Goal: Task Accomplishment & Management: Complete application form

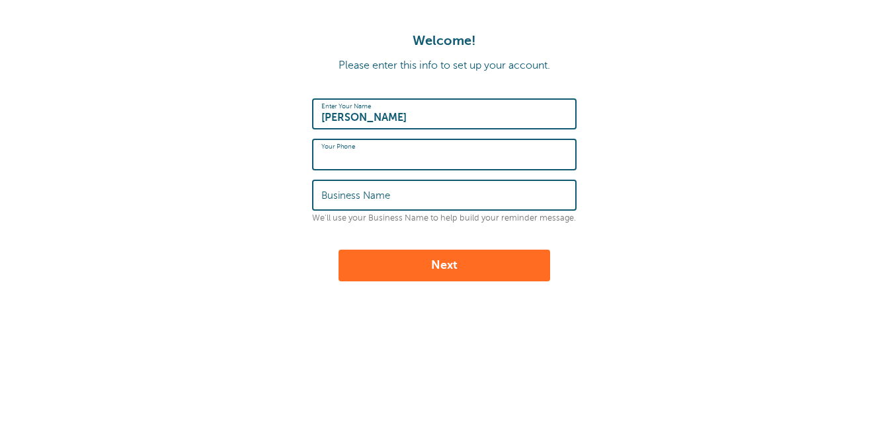
click at [459, 151] on input "Your Phone" at bounding box center [444, 154] width 246 height 28
type input "2049905106"
drag, startPoint x: 409, startPoint y: 198, endPoint x: 218, endPoint y: 203, distance: 191.1
click at [218, 203] on form "Enter Your Name Diane Your Phone 2049905106 Business Name Polished Paper We'll …" at bounding box center [443, 189] width 861 height 183
type input "Peachy Clean Winnipeg"
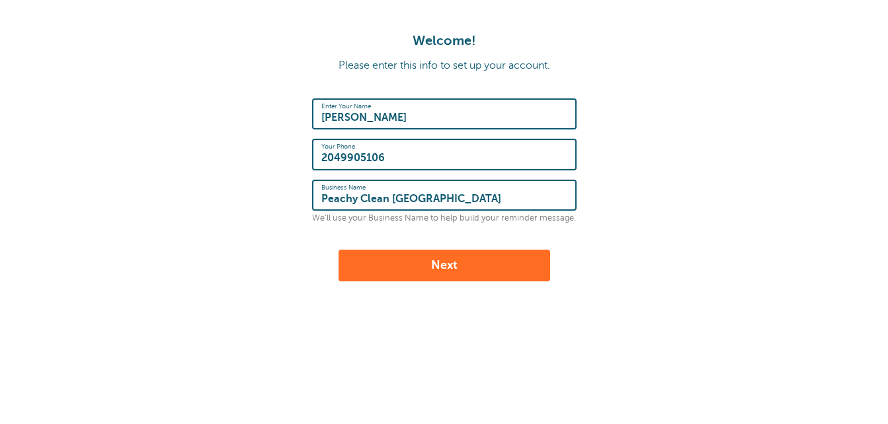
click at [424, 269] on button "Next" at bounding box center [444, 266] width 212 height 32
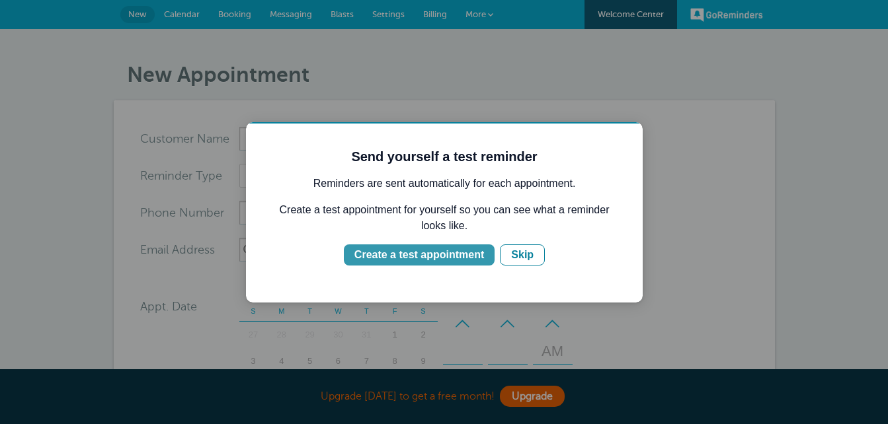
click at [435, 260] on div "Create a test appointment" at bounding box center [419, 255] width 130 height 16
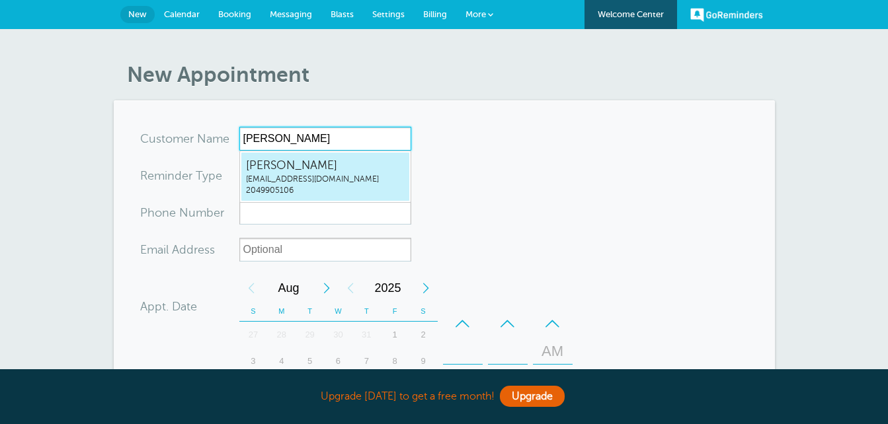
click at [365, 189] on span "2049905106" at bounding box center [325, 190] width 159 height 11
type input "Dianedianekeefe@hotmail.com2049905106"
type input "[PERSON_NAME]"
type input "2049905106"
type input "dianekeefe@hotmail.com"
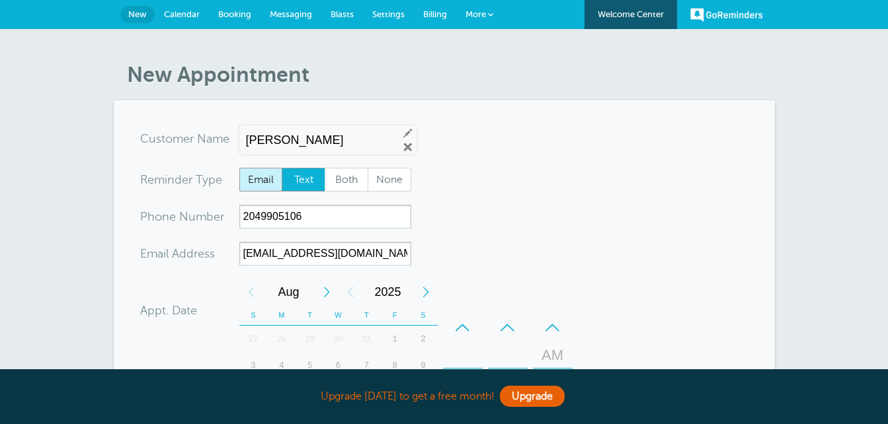
click at [266, 183] on span "Email" at bounding box center [261, 180] width 42 height 22
click at [239, 168] on input "Email" at bounding box center [239, 167] width 1 height 1
radio input "true"
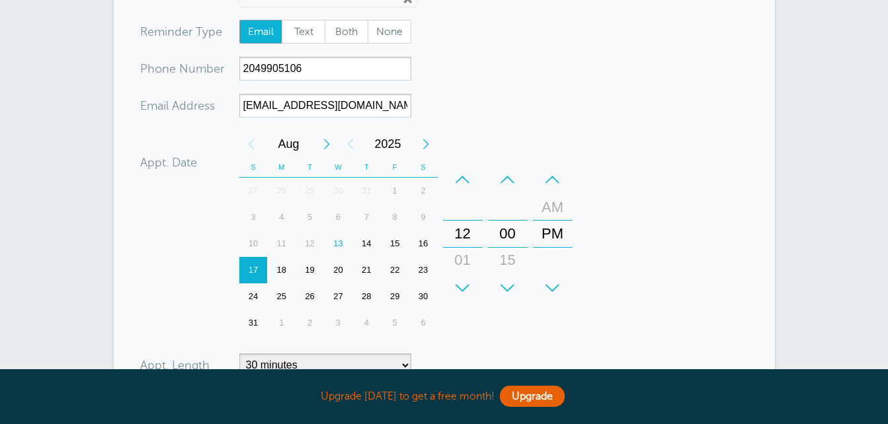
scroll to position [153, 0]
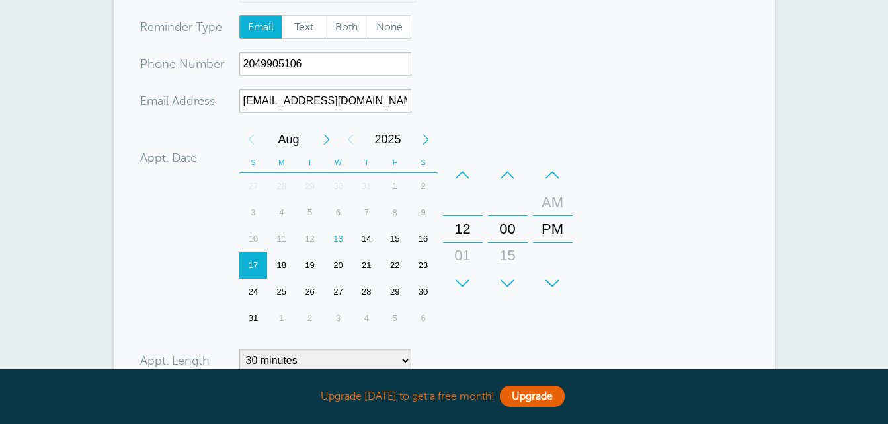
click at [399, 270] on div "22" at bounding box center [395, 266] width 28 height 26
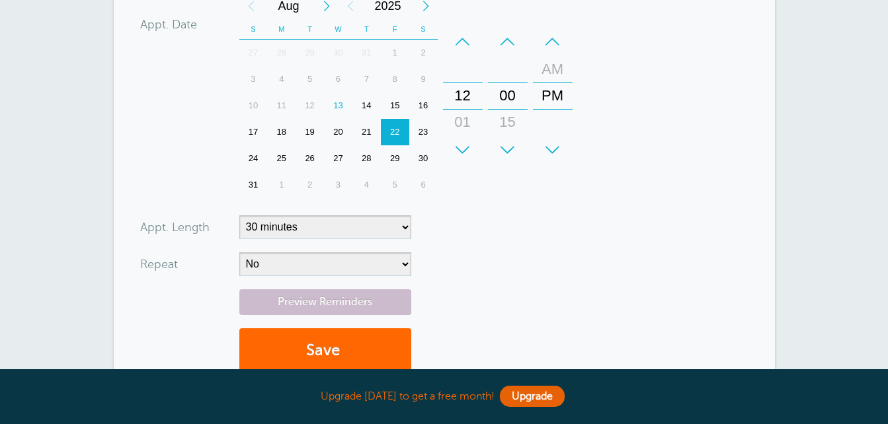
scroll to position [295, 0]
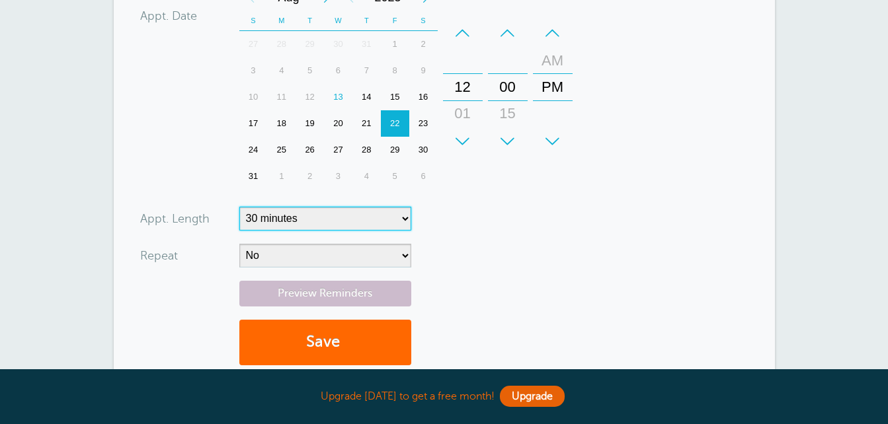
click at [402, 217] on select "5 minutes 10 minutes 15 minutes 20 minutes 25 minutes 30 minutes 35 minutes 40 …" at bounding box center [325, 219] width 172 height 24
click at [239, 207] on select "5 minutes 10 minutes 15 minutes 20 minutes 25 minutes 30 minutes 35 minutes 40 …" at bounding box center [325, 219] width 172 height 24
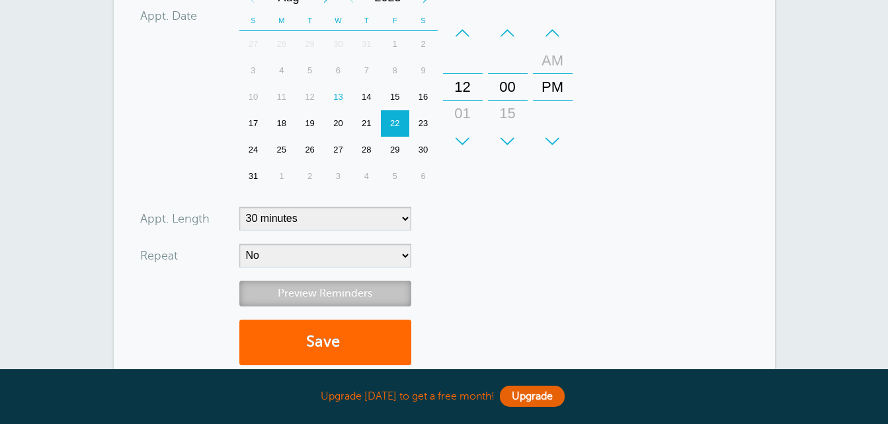
click at [338, 295] on link "Preview Reminders" at bounding box center [325, 294] width 172 height 26
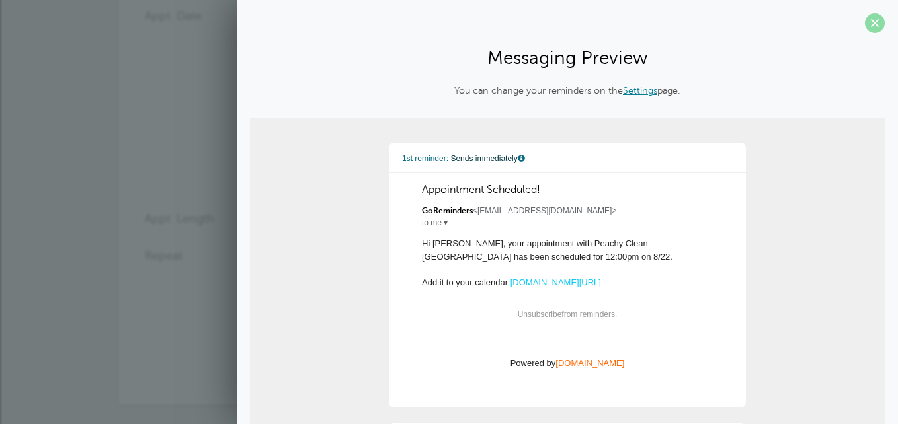
click at [865, 27] on span at bounding box center [875, 23] width 20 height 20
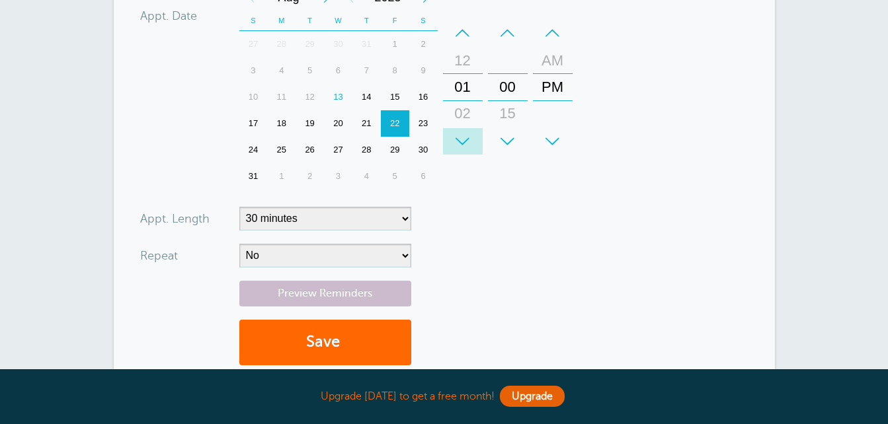
click at [459, 137] on div "+" at bounding box center [463, 141] width 40 height 26
click at [462, 31] on div "–" at bounding box center [463, 33] width 40 height 26
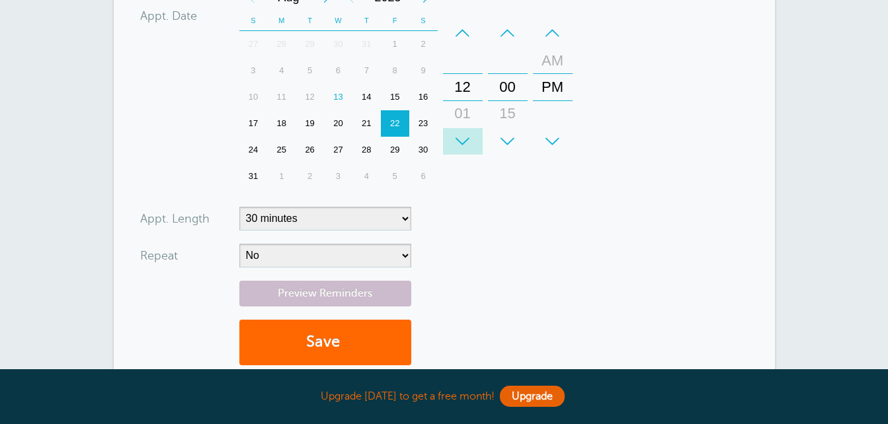
click at [462, 139] on div "+" at bounding box center [463, 141] width 40 height 26
click at [490, 262] on form "You are creating a new customer. To use an existing customer select one from th…" at bounding box center [444, 105] width 608 height 546
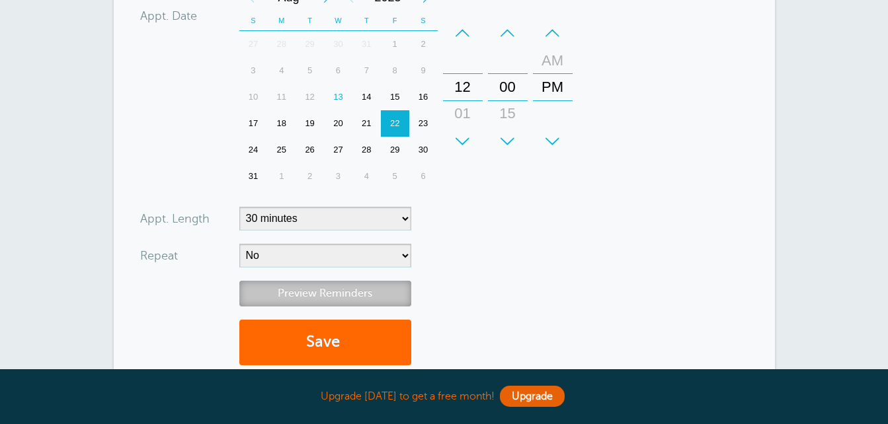
click at [364, 292] on link "Preview Reminders" at bounding box center [325, 294] width 172 height 26
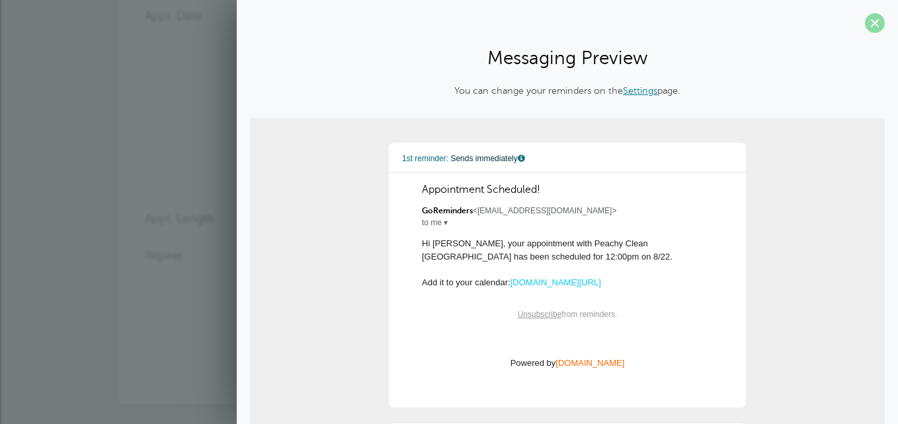
click at [865, 20] on span at bounding box center [875, 23] width 20 height 20
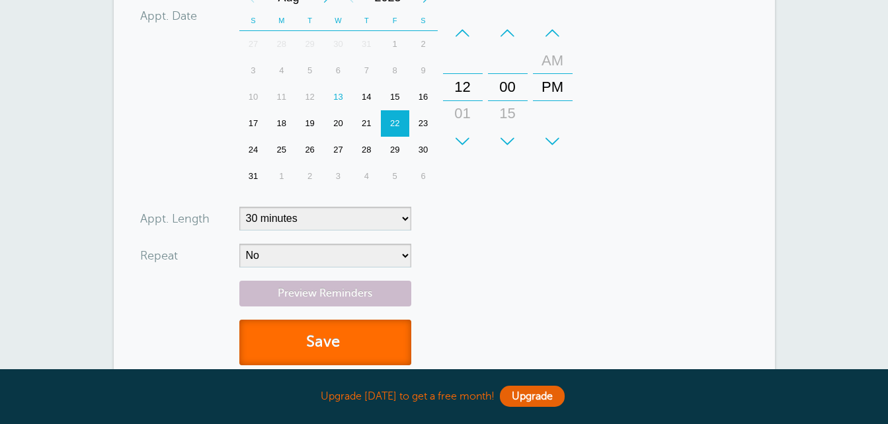
click at [309, 346] on button "Save" at bounding box center [325, 343] width 172 height 46
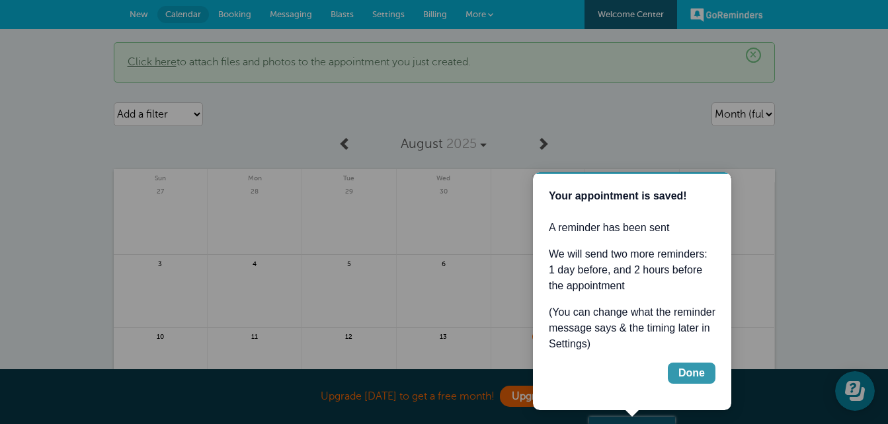
click at [687, 373] on div "Done" at bounding box center [691, 374] width 26 height 16
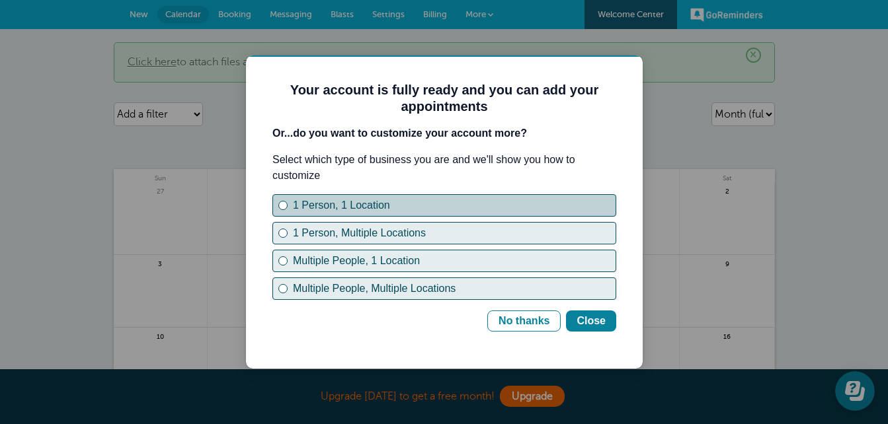
click at [416, 205] on div "1 Person, 1 Location" at bounding box center [454, 206] width 323 height 16
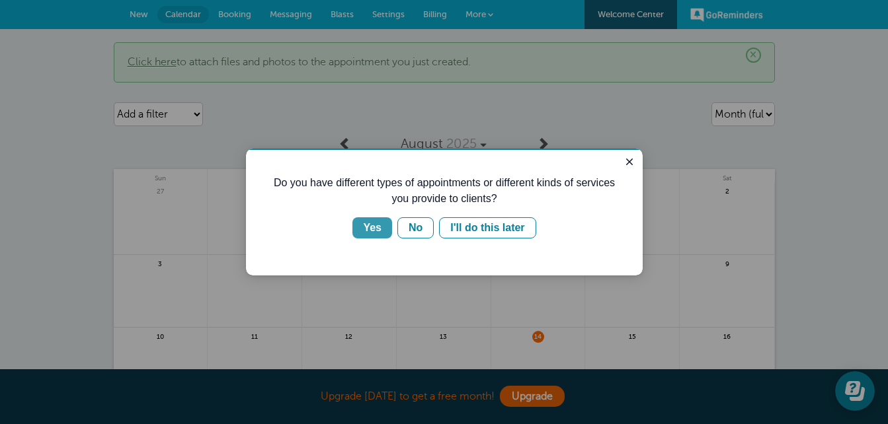
click at [377, 233] on div "Yes" at bounding box center [372, 228] width 19 height 16
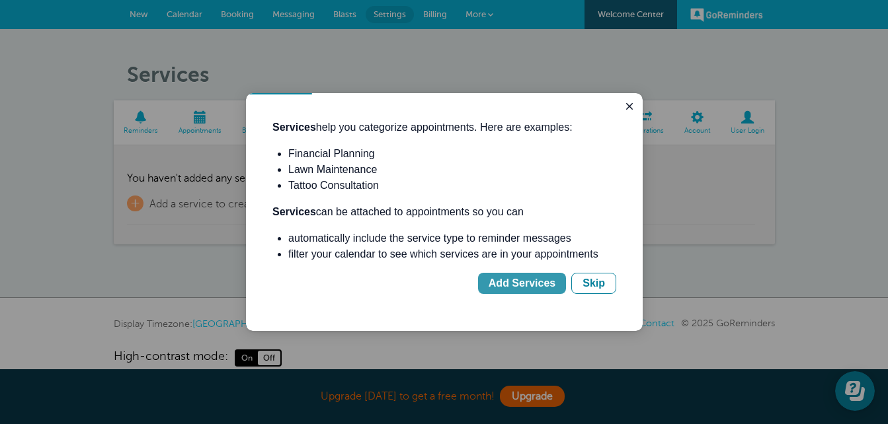
click at [510, 284] on div "Add Services" at bounding box center [522, 284] width 67 height 16
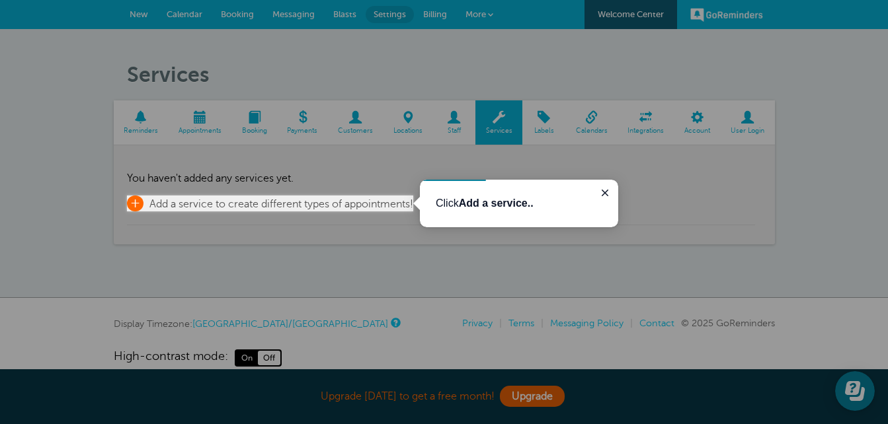
click at [359, 204] on span "Add a service to create different types of appointments!" at bounding box center [281, 204] width 264 height 12
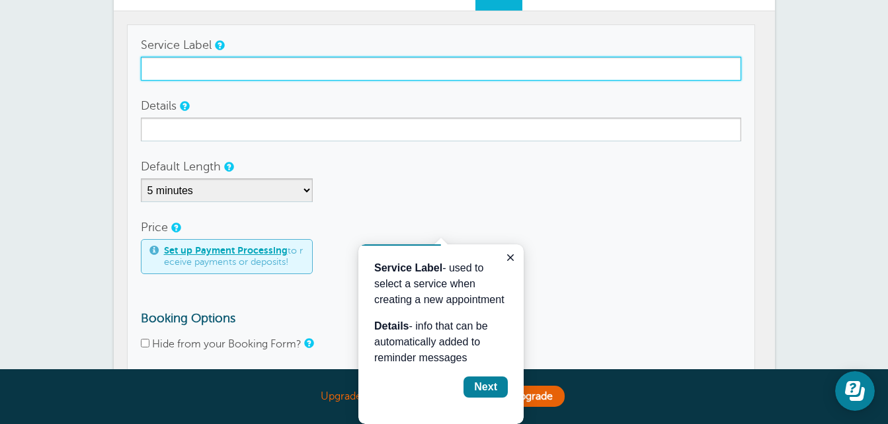
click at [405, 71] on input "Service Label" at bounding box center [441, 69] width 600 height 24
type input "The Straight Forward"
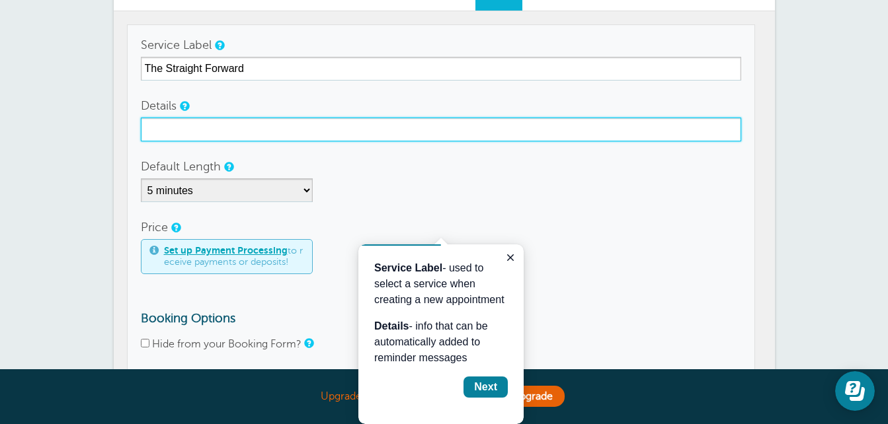
click at [325, 125] on input "Details" at bounding box center [441, 130] width 600 height 24
type input "Recurring"
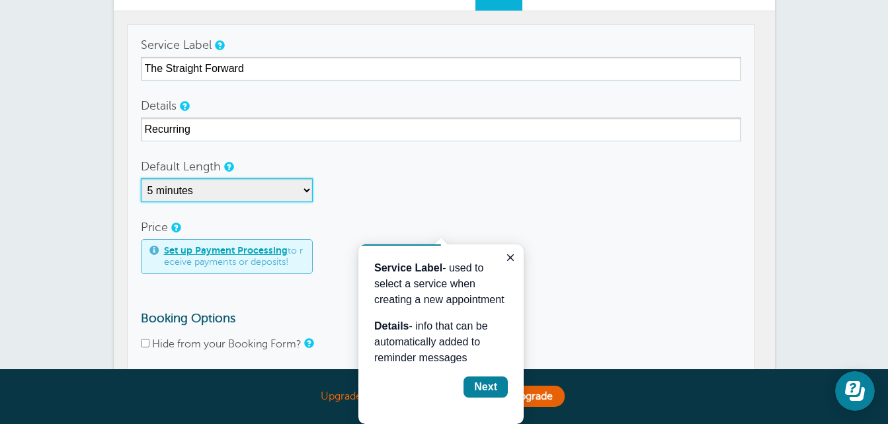
click at [304, 192] on select "5 minutes 10 minutes 15 minutes 20 minutes 25 minutes 30 minutes 35 minutes 40 …" at bounding box center [227, 190] width 172 height 24
click at [434, 182] on div "5 minutes 10 minutes 15 minutes 20 minutes 25 minutes 30 minutes 35 minutes 40 …" at bounding box center [441, 190] width 600 height 24
click at [225, 343] on label "Hide from your Booking Form?" at bounding box center [226, 344] width 149 height 12
click at [149, 343] on input "Hide from your Booking Form?" at bounding box center [145, 343] width 9 height 9
checkbox input "true"
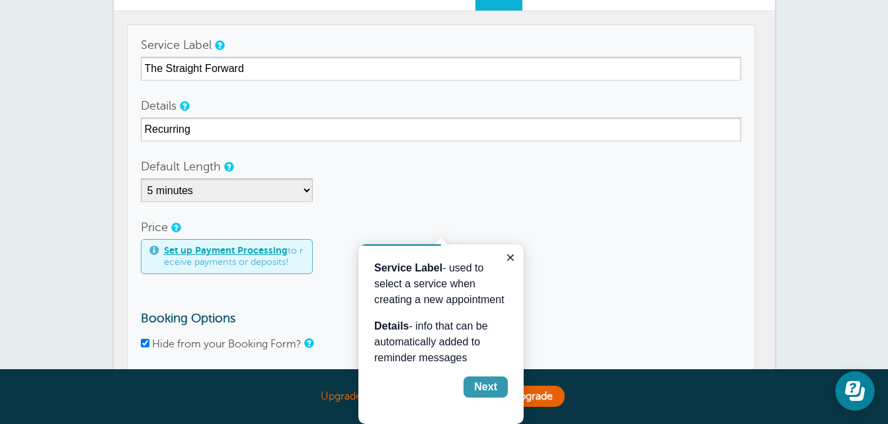
click at [484, 385] on div "Next" at bounding box center [485, 387] width 23 height 16
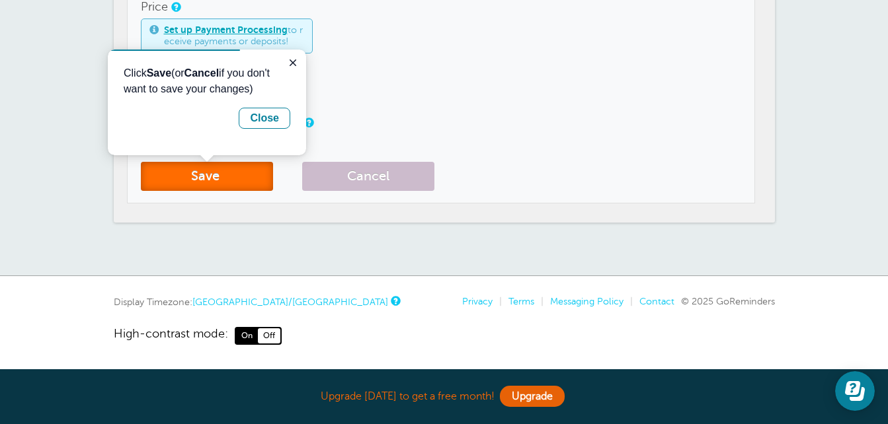
click at [244, 181] on button "Save" at bounding box center [207, 176] width 132 height 29
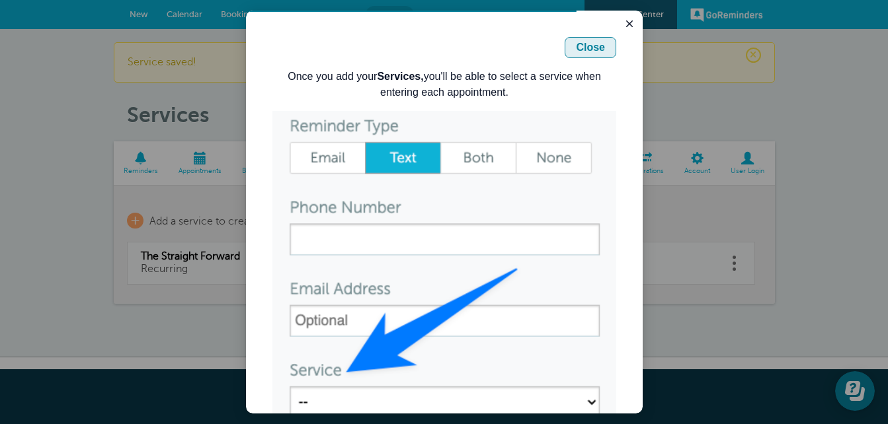
click at [582, 44] on div "Close" at bounding box center [590, 48] width 29 height 16
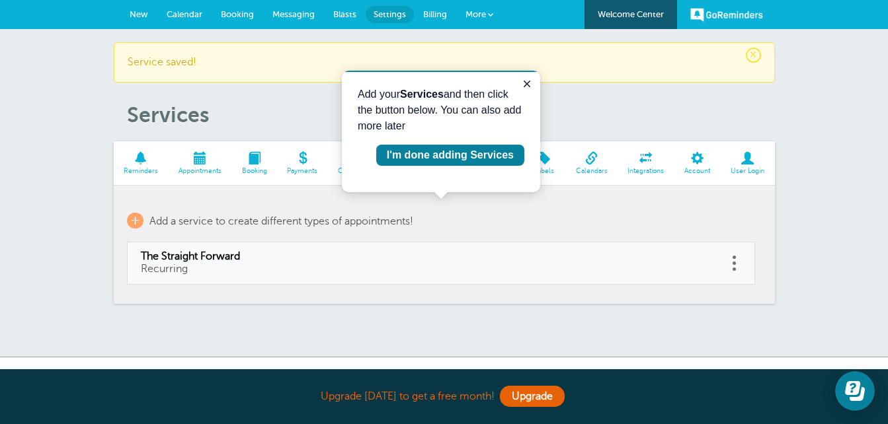
click at [252, 160] on span at bounding box center [254, 158] width 46 height 13
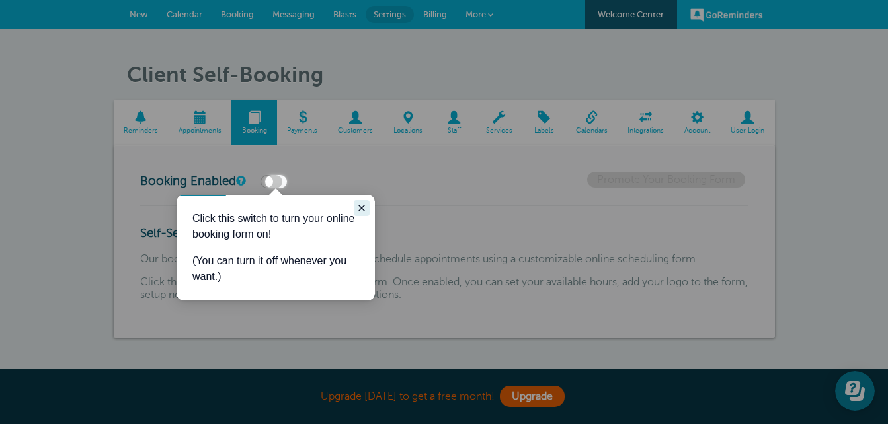
click at [366, 209] on icon "Close guide" at bounding box center [361, 208] width 11 height 11
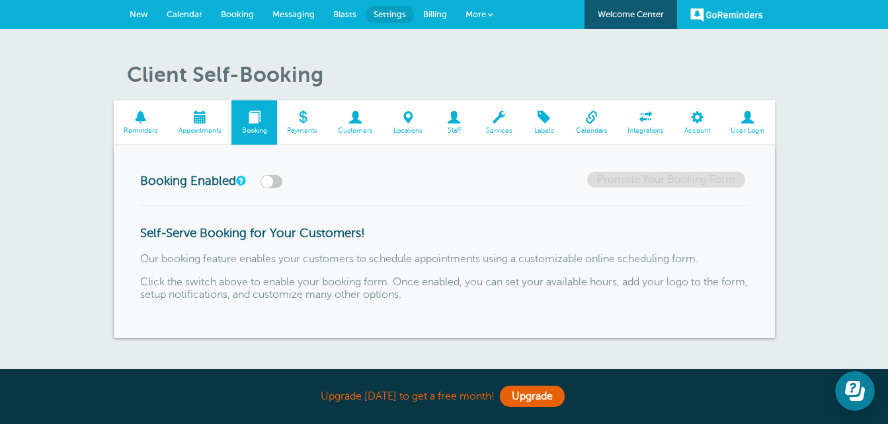
click at [139, 114] on span at bounding box center [141, 117] width 55 height 13
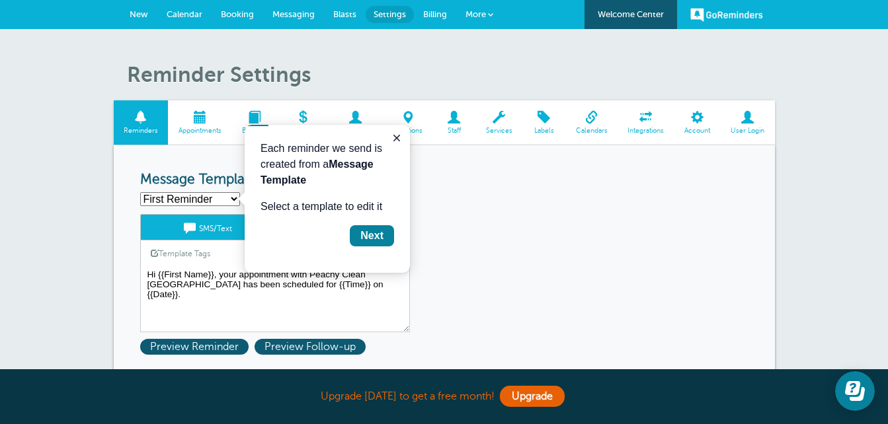
click at [223, 200] on select "First Reminder Second Reminder Third Reminder Create new..." at bounding box center [190, 199] width 100 height 14
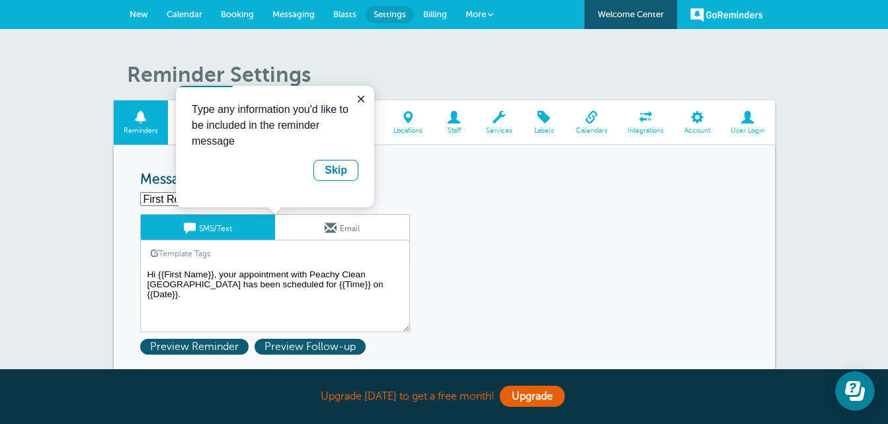
click at [140, 192] on select "First Reminder Second Reminder Third Reminder Create new..." at bounding box center [190, 199] width 100 height 14
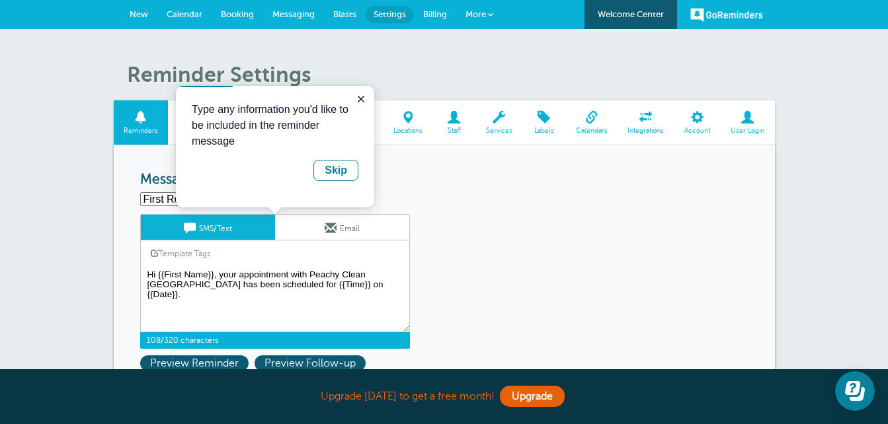
click at [245, 273] on textarea "Hi {{First Name}}, your appointment with Peachy Clean [GEOGRAPHIC_DATA] has bee…" at bounding box center [275, 299] width 270 height 66
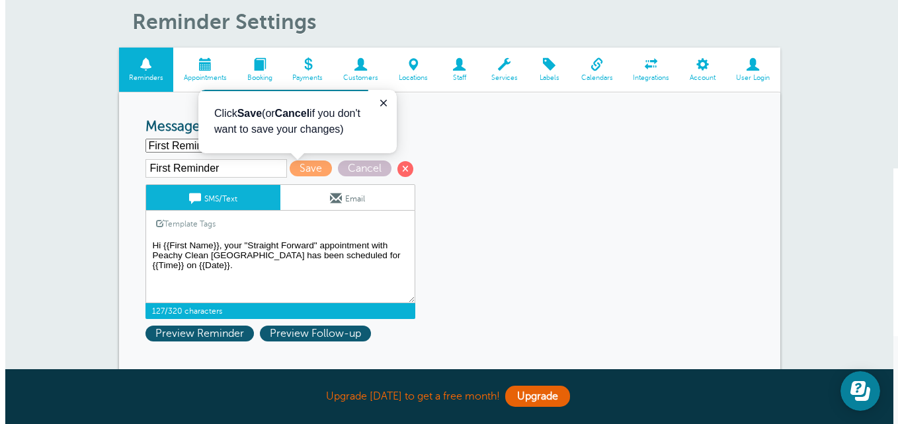
scroll to position [79, 0]
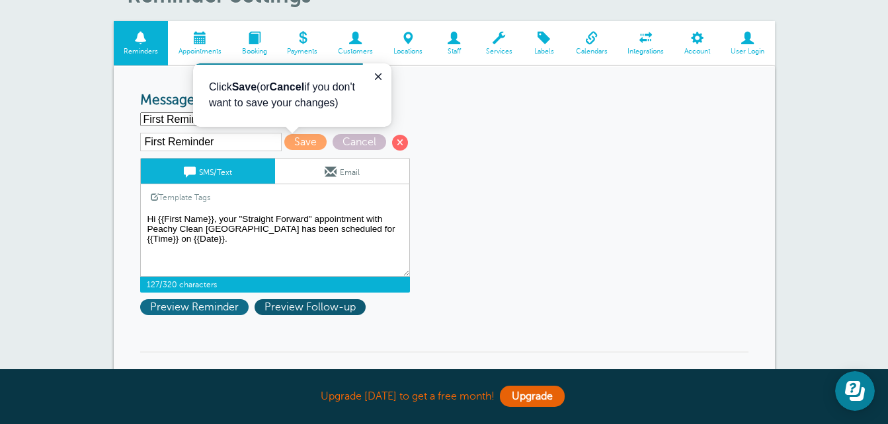
type textarea "Hi {{First Name}}, your "Straight Forward" appointment with Peachy Clean [GEOGR…"
click at [205, 313] on span "Preview Reminder" at bounding box center [194, 307] width 108 height 16
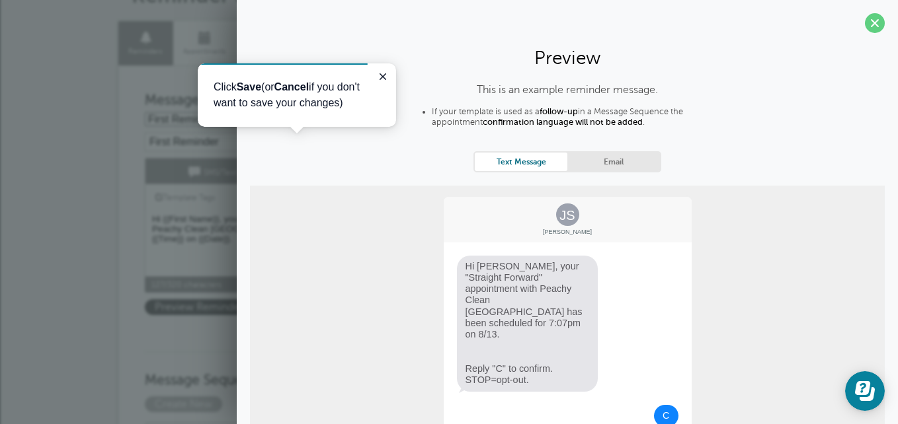
click at [630, 156] on link "Email" at bounding box center [613, 162] width 93 height 18
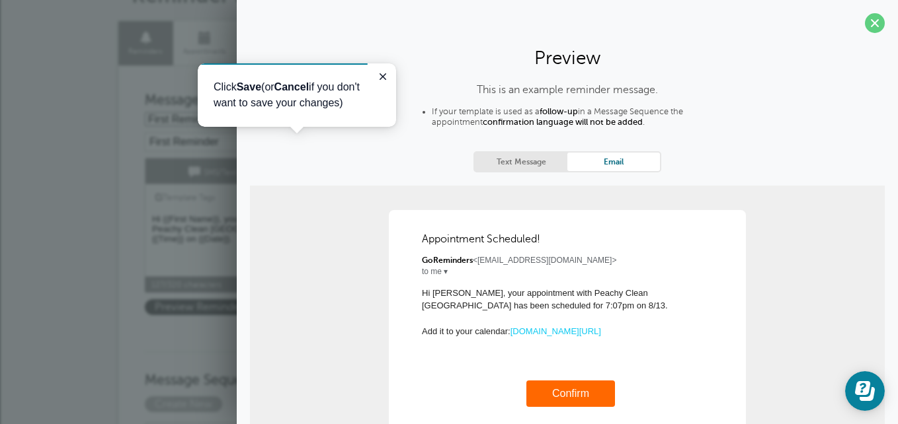
click at [569, 396] on link "Confirm" at bounding box center [570, 393] width 37 height 11
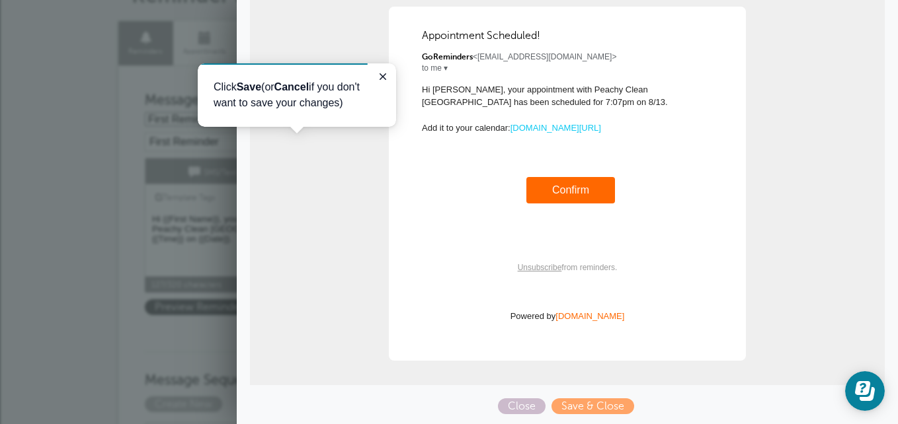
click at [558, 190] on link "Confirm" at bounding box center [570, 189] width 37 height 11
click at [381, 77] on icon "Close guide" at bounding box center [382, 76] width 11 height 11
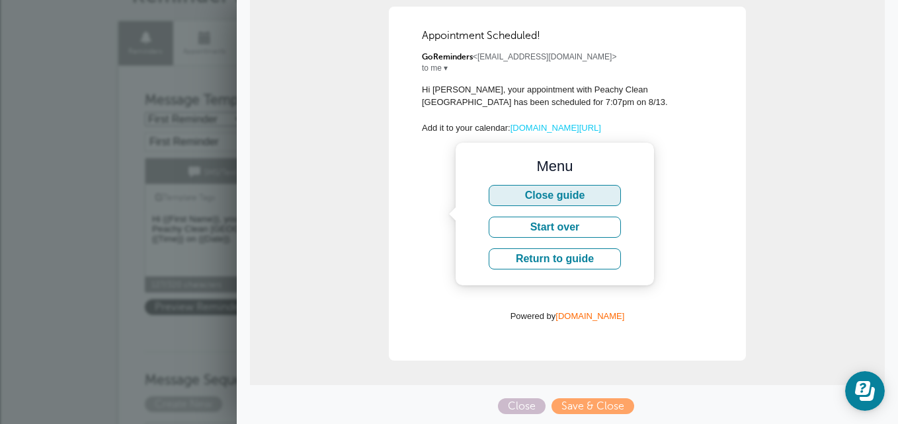
click at [596, 199] on button "Close guide" at bounding box center [555, 195] width 132 height 21
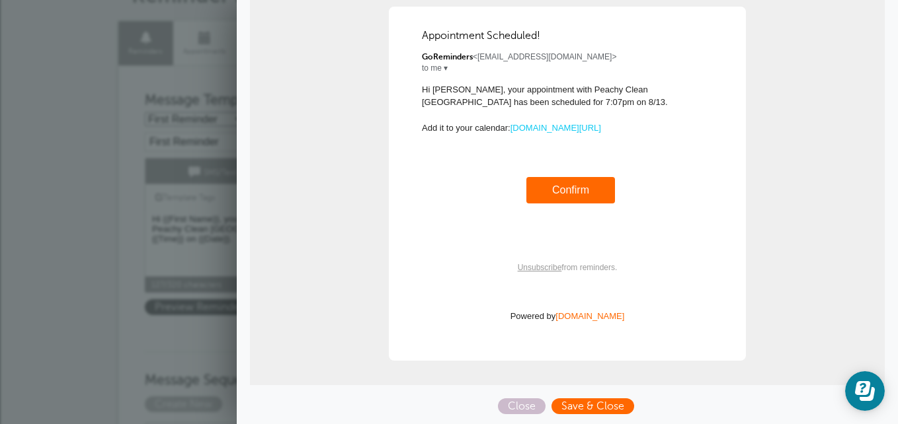
click at [596, 402] on span "Save & Close" at bounding box center [592, 407] width 83 height 16
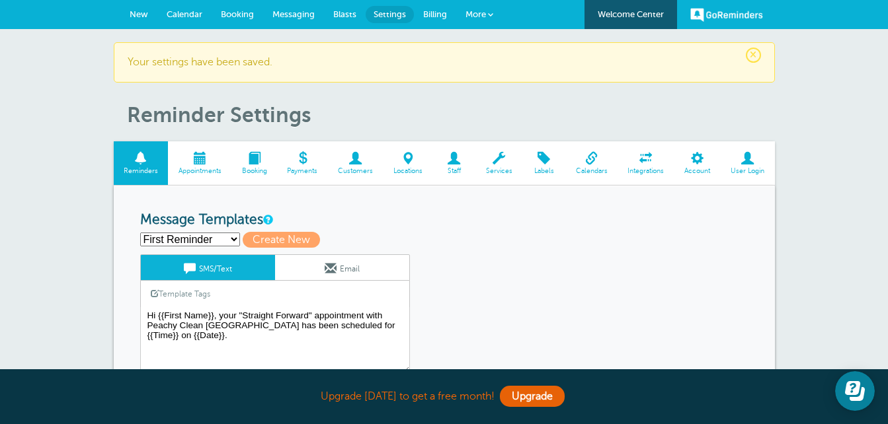
click at [347, 12] on span "Blasts" at bounding box center [344, 14] width 23 height 10
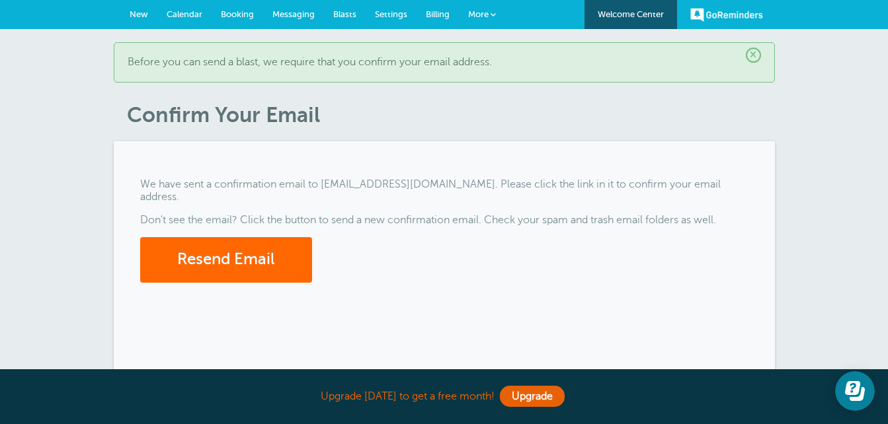
click at [198, 11] on span "Calendar" at bounding box center [185, 14] width 36 height 10
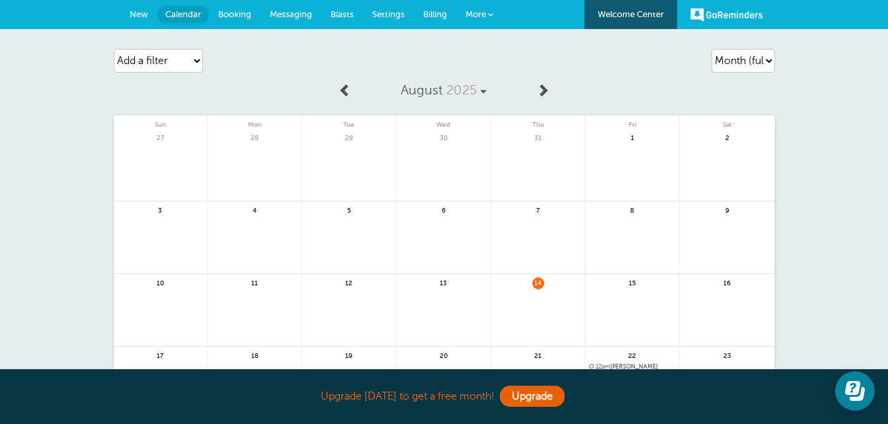
click at [246, 11] on span "Booking" at bounding box center [234, 14] width 33 height 10
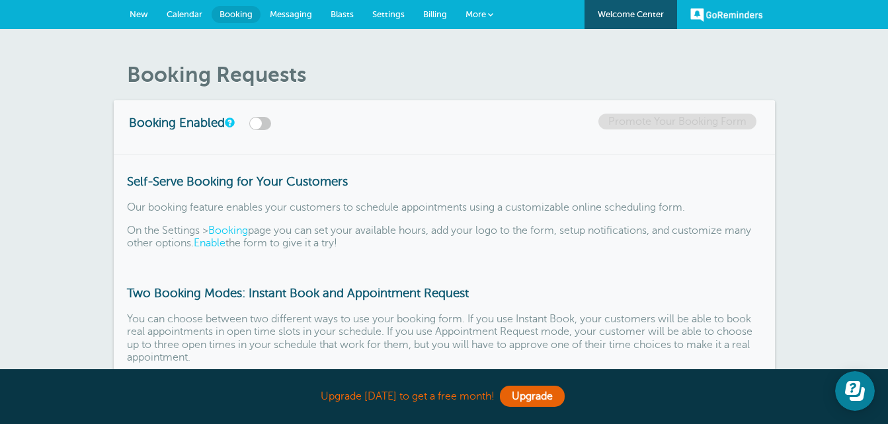
click at [189, 18] on span "Calendar" at bounding box center [185, 14] width 36 height 10
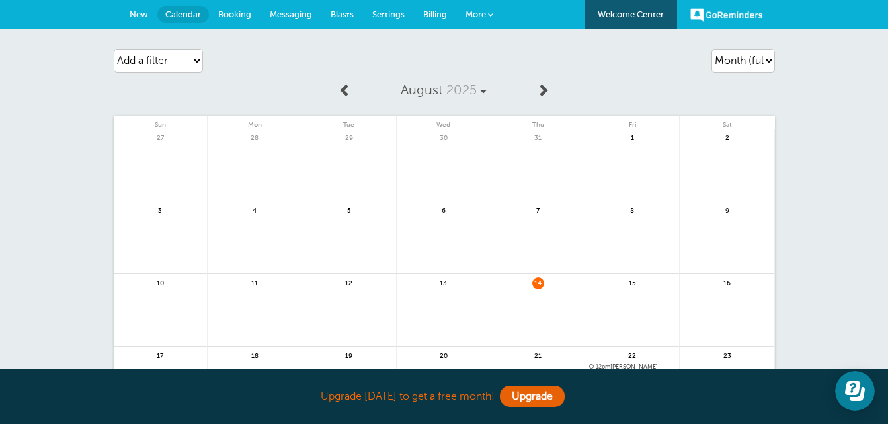
click at [137, 11] on span "New" at bounding box center [139, 14] width 19 height 10
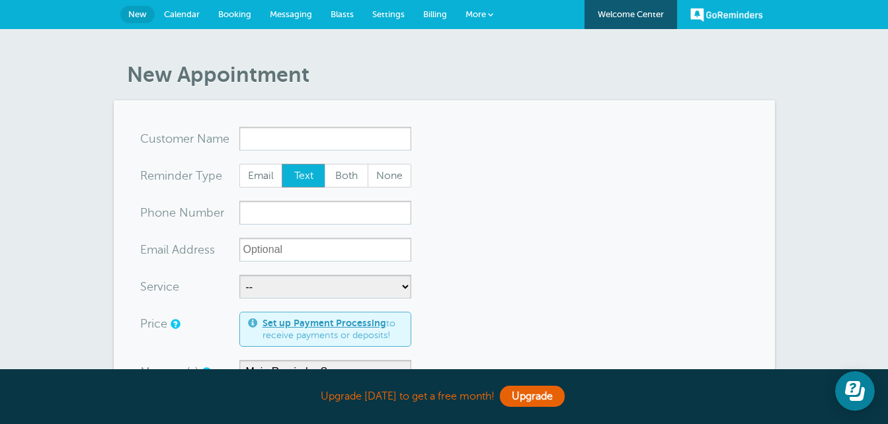
click at [247, 11] on span "Booking" at bounding box center [234, 14] width 33 height 10
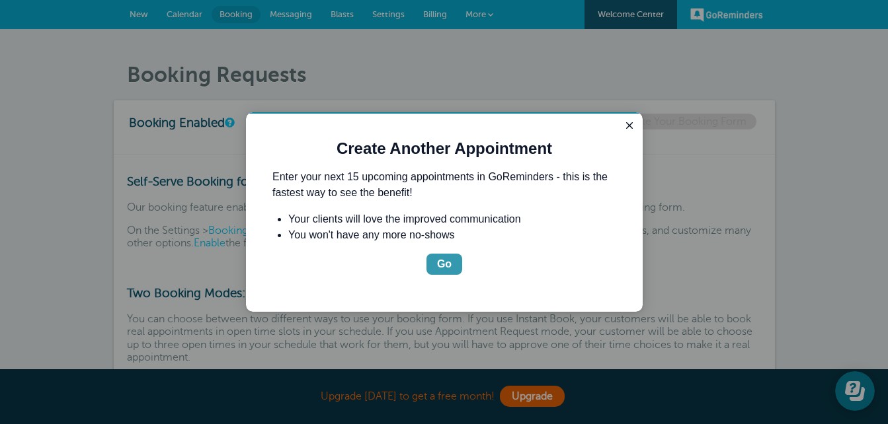
click at [450, 264] on div "Go" at bounding box center [444, 264] width 15 height 16
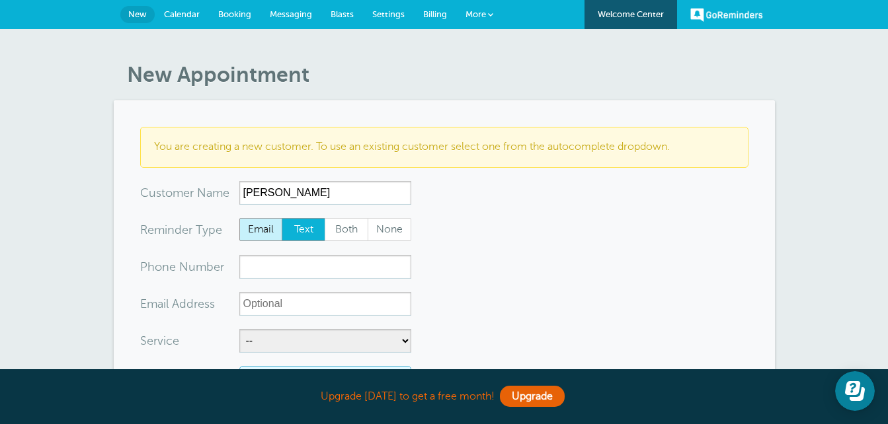
type input "[PERSON_NAME]"
click at [261, 228] on span "Email" at bounding box center [261, 230] width 42 height 22
click at [239, 218] on input "Email" at bounding box center [239, 217] width 1 height 1
radio input "true"
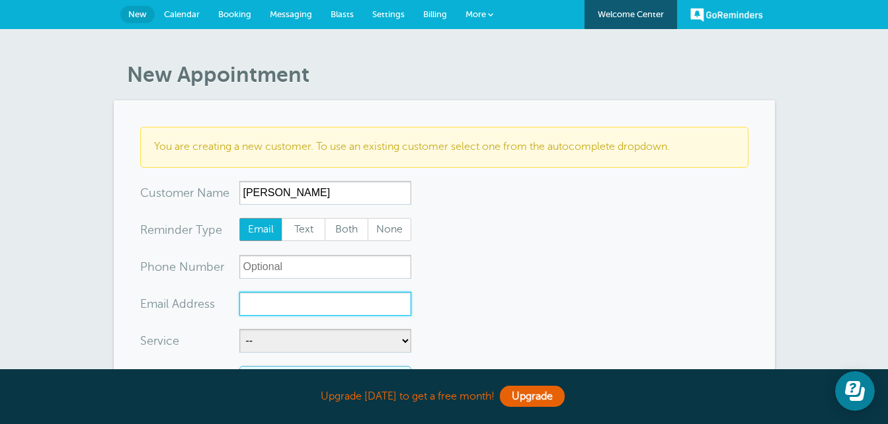
click at [289, 304] on input "xx-no-autofill" at bounding box center [325, 304] width 172 height 24
type input "[EMAIL_ADDRESS][DOMAIN_NAME]"
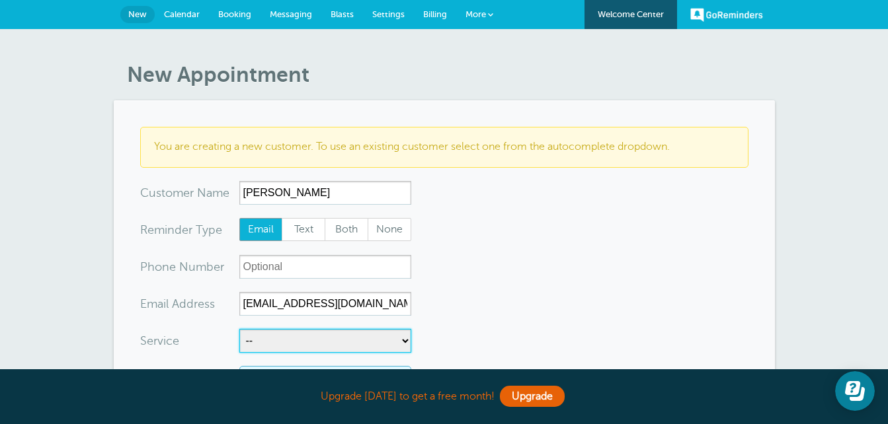
click at [404, 345] on select "-- The Straight Forward" at bounding box center [325, 341] width 172 height 24
select select "27962"
click at [239, 329] on select "-- The Straight Forward" at bounding box center [325, 341] width 172 height 24
select select "5"
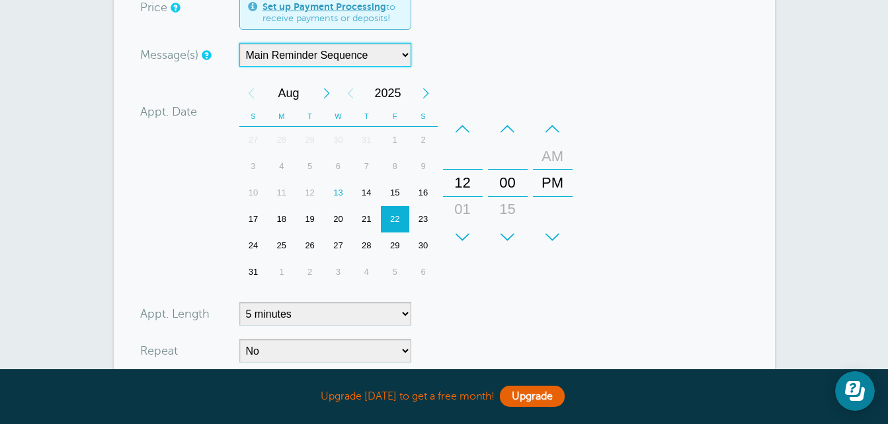
click at [397, 50] on select "Main Reminder Sequence" at bounding box center [325, 55] width 172 height 24
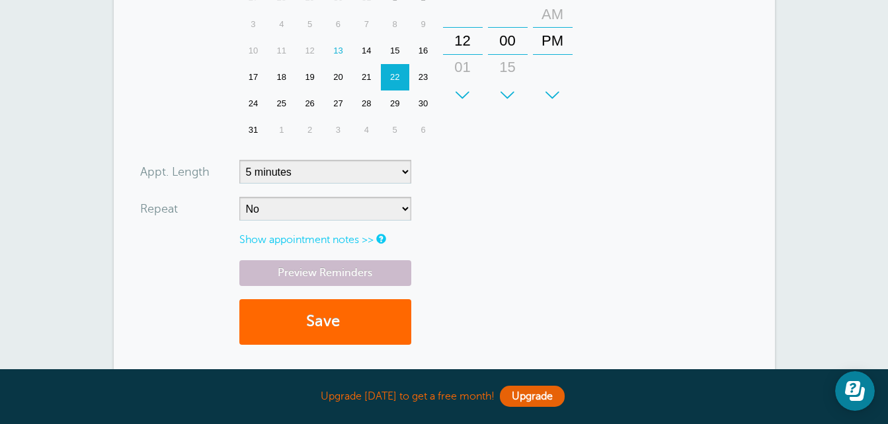
scroll to position [531, 0]
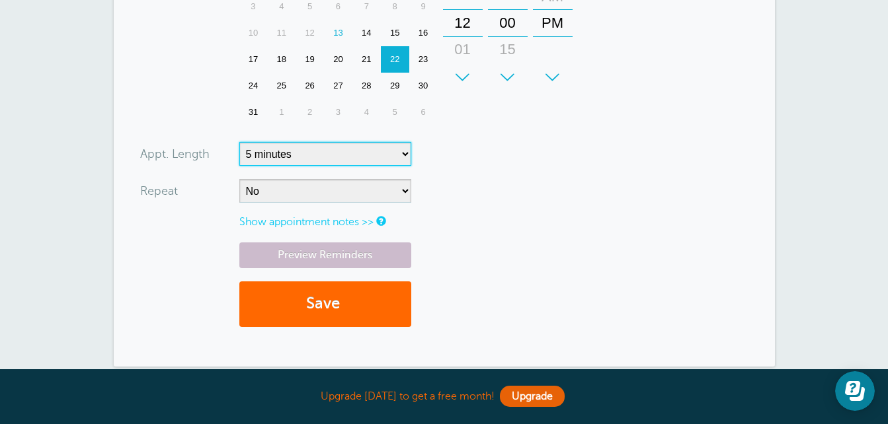
click at [406, 153] on select "5 minutes 10 minutes 15 minutes 20 minutes 25 minutes 30 minutes 35 minutes 40 …" at bounding box center [325, 154] width 172 height 24
select select
click at [239, 142] on select "5 minutes 10 minutes 15 minutes 20 minutes 25 minutes 30 minutes 35 minutes 40 …" at bounding box center [325, 154] width 172 height 24
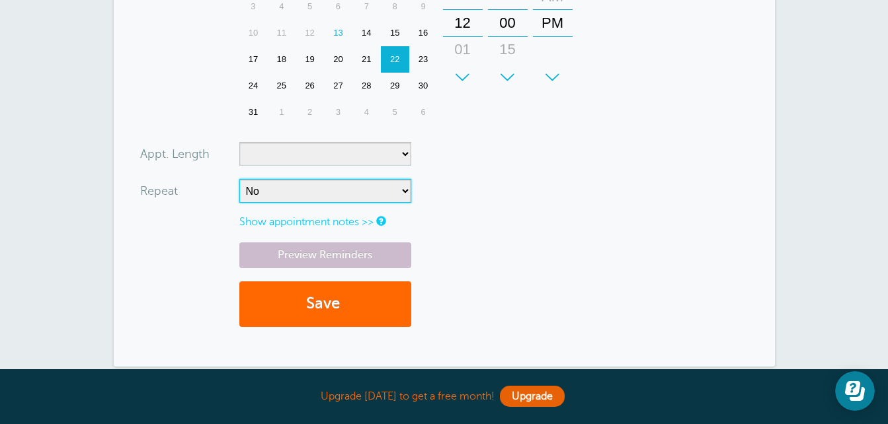
click at [407, 194] on select "No Daily Weekly Every 2 weeks Every 3 weeks Every 4 weeks Monthly Every 5 weeks…" at bounding box center [325, 191] width 172 height 24
select select "RRULE:FREQ=WEEKLY;INTERVAL=2"
click at [239, 179] on select "No Daily Weekly Every 2 weeks Every 3 weeks Every 4 weeks Monthly Every 5 weeks…" at bounding box center [325, 191] width 172 height 24
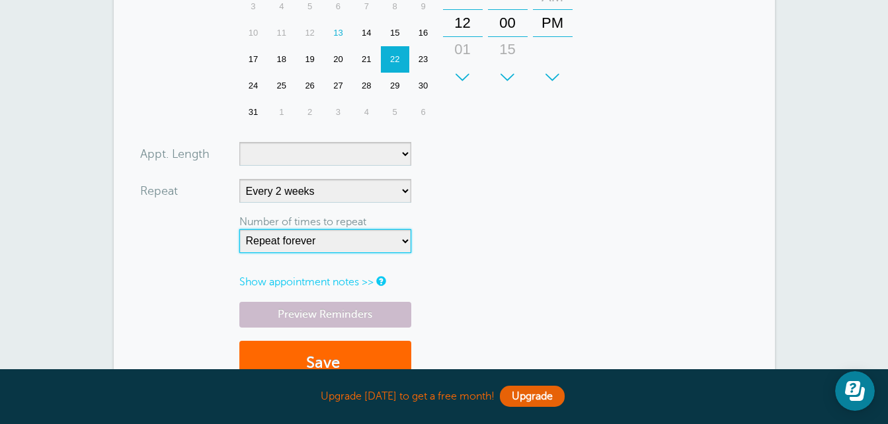
click at [403, 242] on select "Repeat forever 2 3 4 5 6 7 8 9 10 11 12 13 14 15 16 17 18 19 20" at bounding box center [325, 241] width 172 height 24
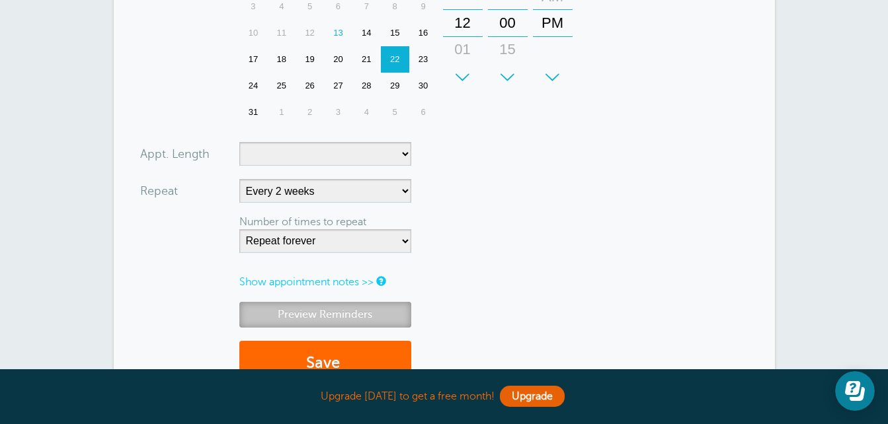
click at [364, 319] on link "Preview Reminders" at bounding box center [325, 315] width 172 height 26
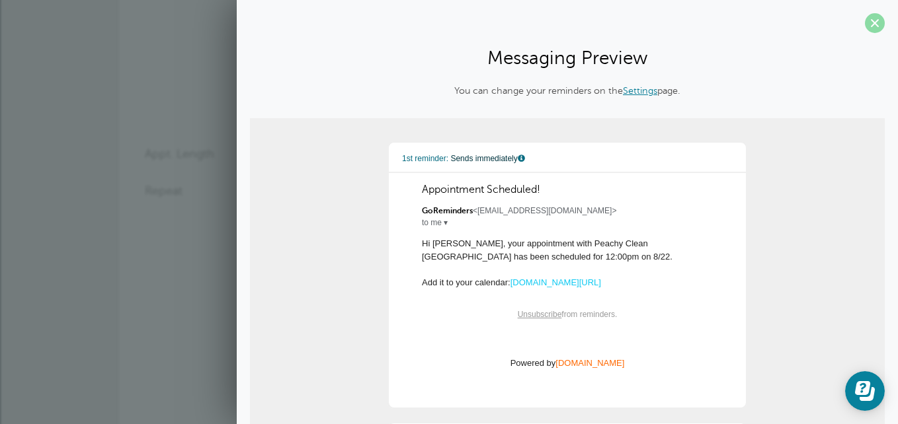
click at [865, 25] on span at bounding box center [875, 23] width 20 height 20
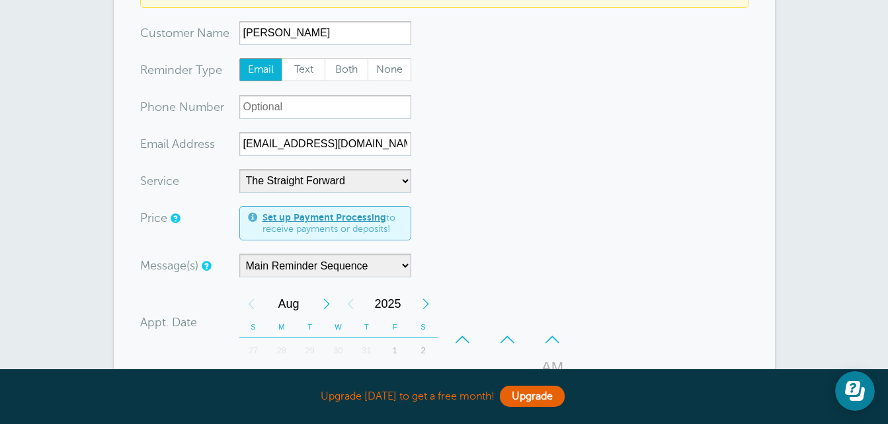
scroll to position [0, 0]
